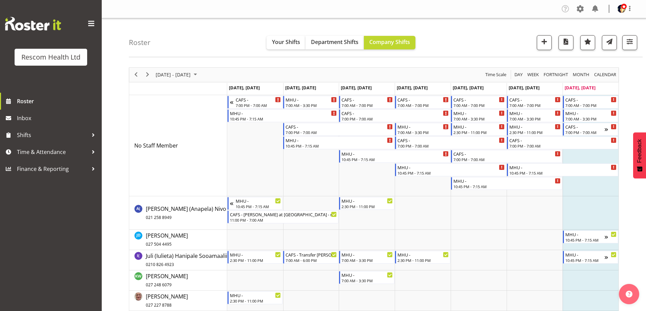
scroll to position [136, 0]
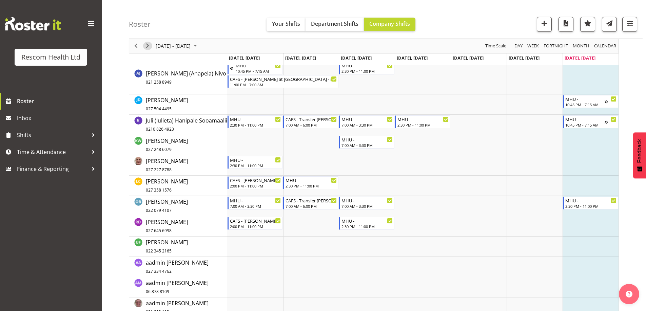
click at [147, 43] on span "Next" at bounding box center [147, 46] width 8 height 8
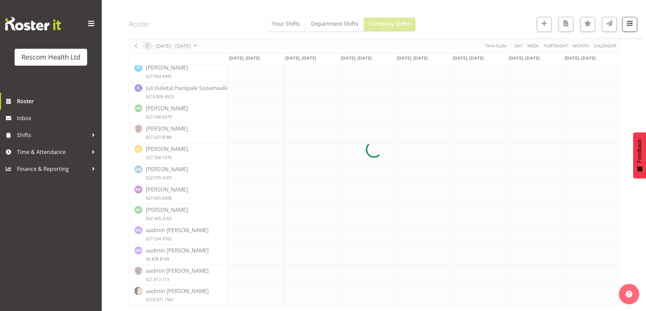
scroll to position [74, 0]
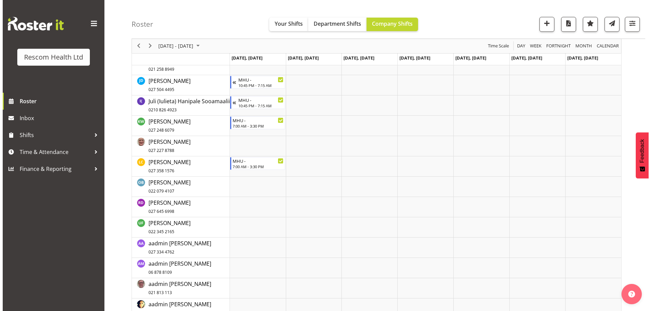
scroll to position [155, 0]
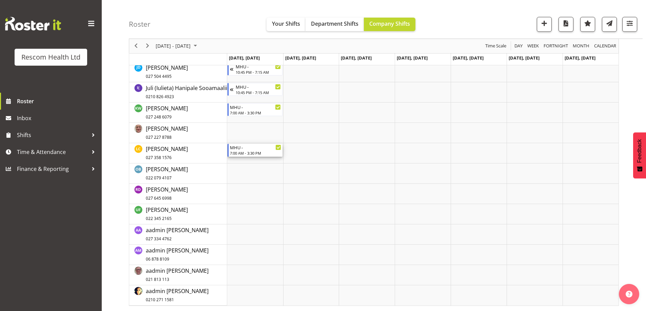
click at [262, 152] on div "7:00 AM - 3:30 PM" at bounding box center [256, 152] width 52 height 5
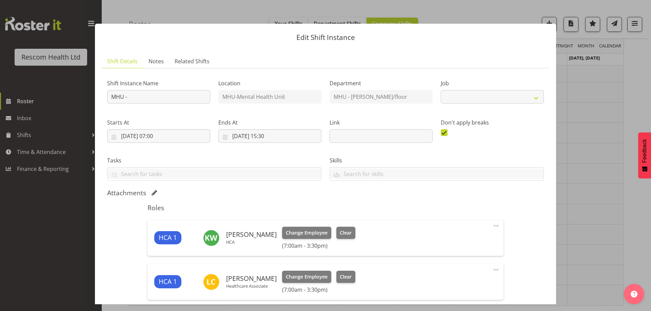
select select "4188"
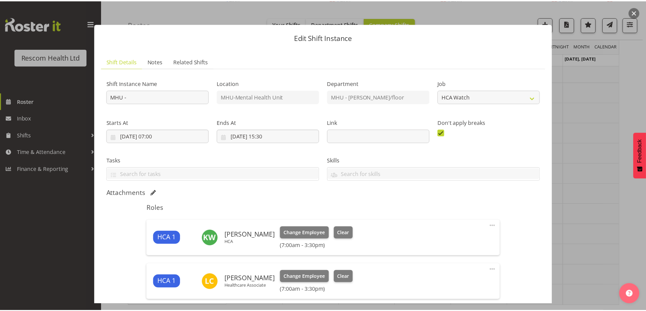
scroll to position [68, 0]
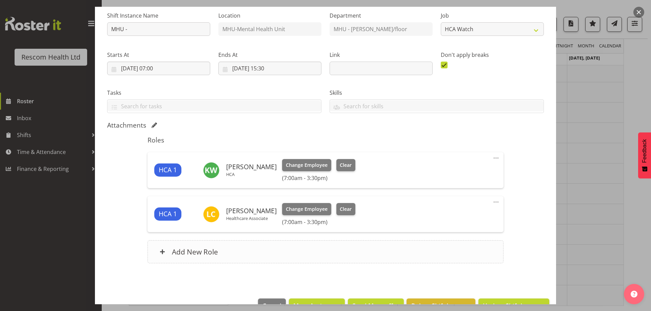
click at [204, 256] on h6 "Add New Role" at bounding box center [195, 252] width 46 height 9
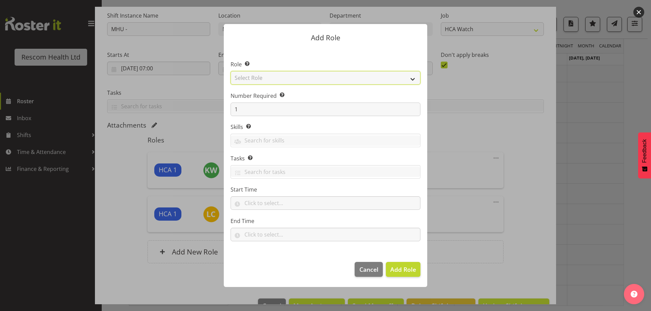
click at [268, 79] on select "Select Role HCA" at bounding box center [325, 78] width 190 height 14
select select "1100"
click at [230, 71] on select "Select Role HCA" at bounding box center [325, 78] width 190 height 14
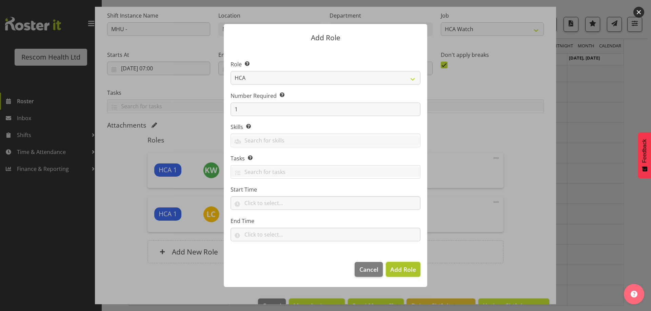
click at [411, 272] on span "Add Role" at bounding box center [403, 270] width 26 height 8
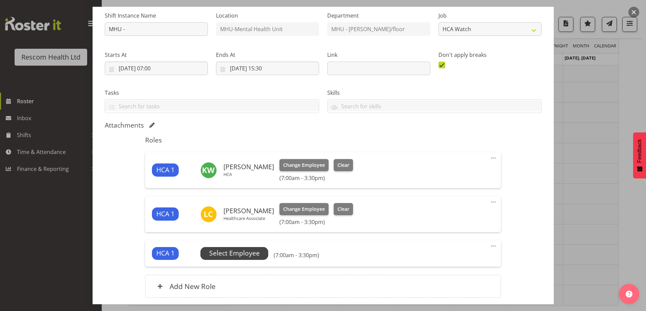
click at [244, 257] on span "Select Employee" at bounding box center [234, 254] width 50 height 10
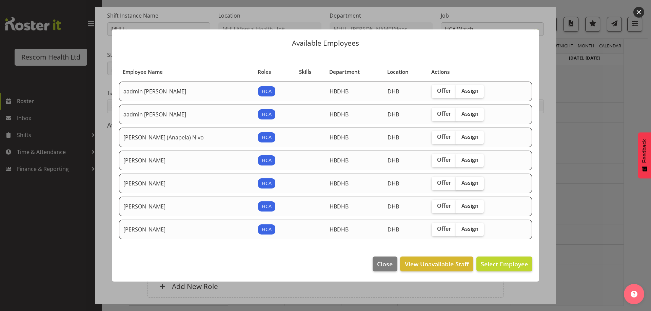
click at [465, 185] on span "Assign" at bounding box center [469, 183] width 17 height 7
click at [460, 185] on input "Assign" at bounding box center [458, 183] width 4 height 4
checkbox input "true"
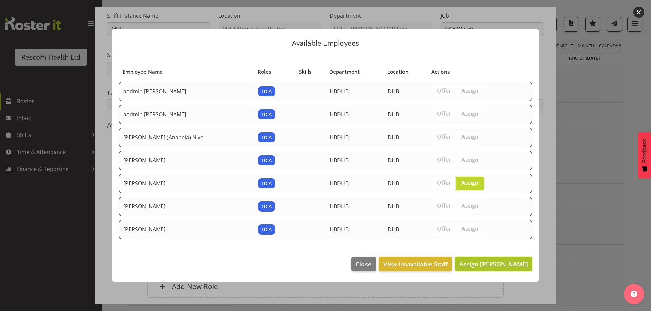
click at [508, 264] on span "Assign [PERSON_NAME]" at bounding box center [493, 264] width 68 height 8
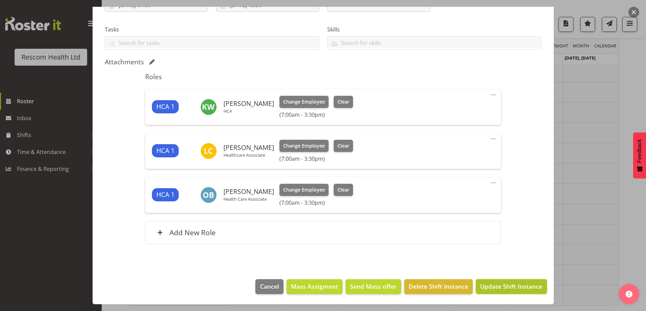
click at [519, 284] on span "Update Shift Instance" at bounding box center [511, 286] width 62 height 9
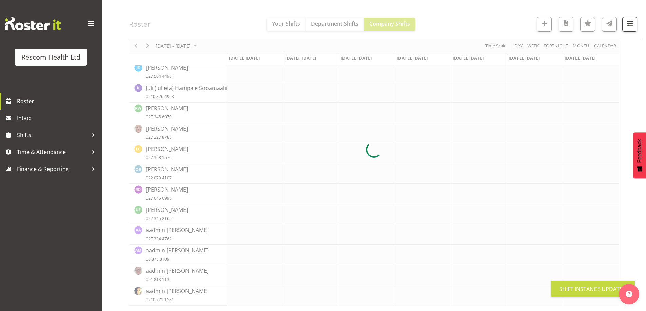
scroll to position [74, 0]
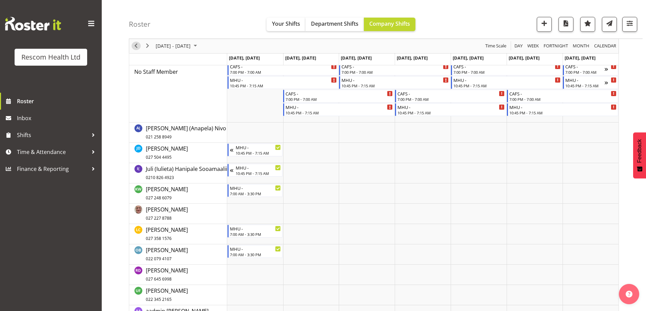
click at [136, 48] on span "Previous" at bounding box center [136, 46] width 8 height 8
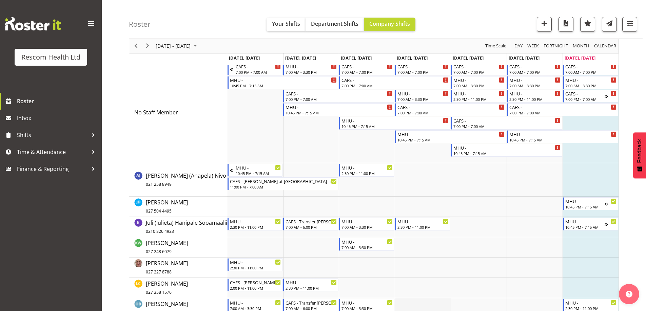
scroll to position [33, 0]
